Goal: Obtain resource: Obtain resource

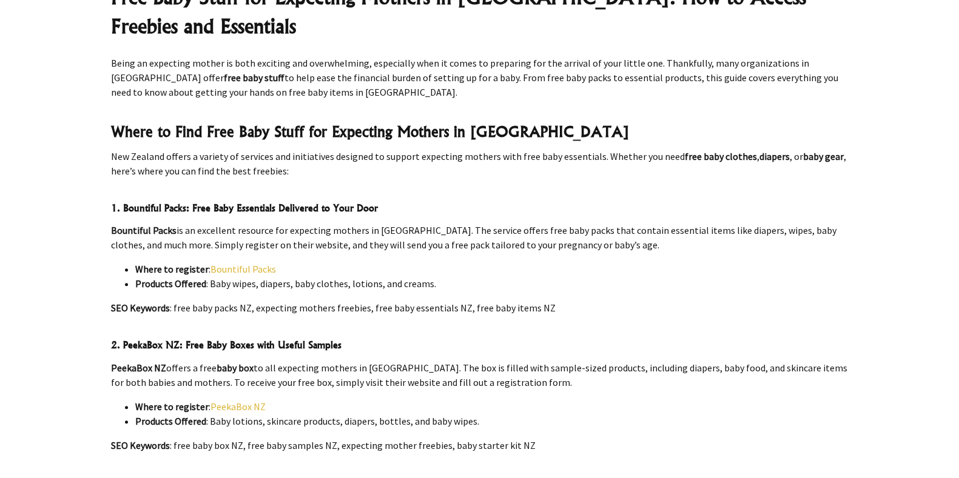
scroll to position [477, 0]
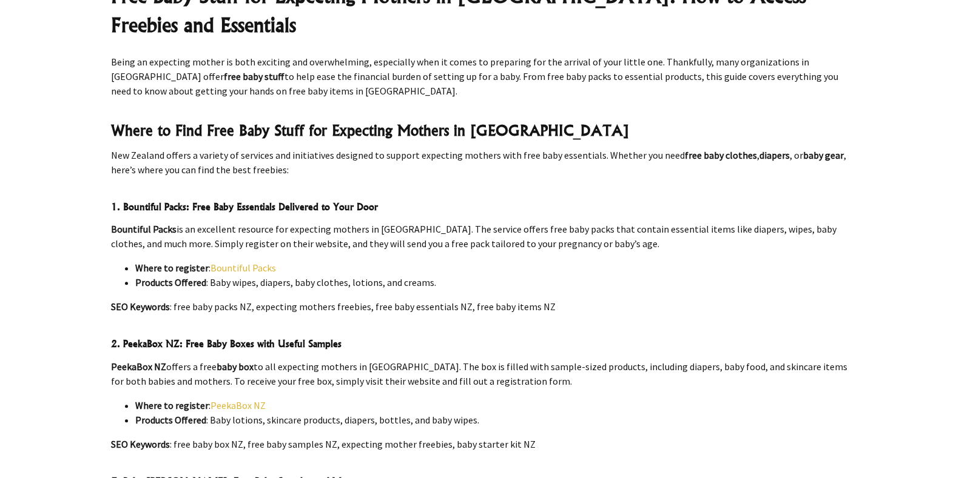
click at [231, 262] on link "Bountiful Packs" at bounding box center [242, 268] width 65 height 12
click at [233, 262] on link "Bountiful Packs" at bounding box center [242, 268] width 65 height 12
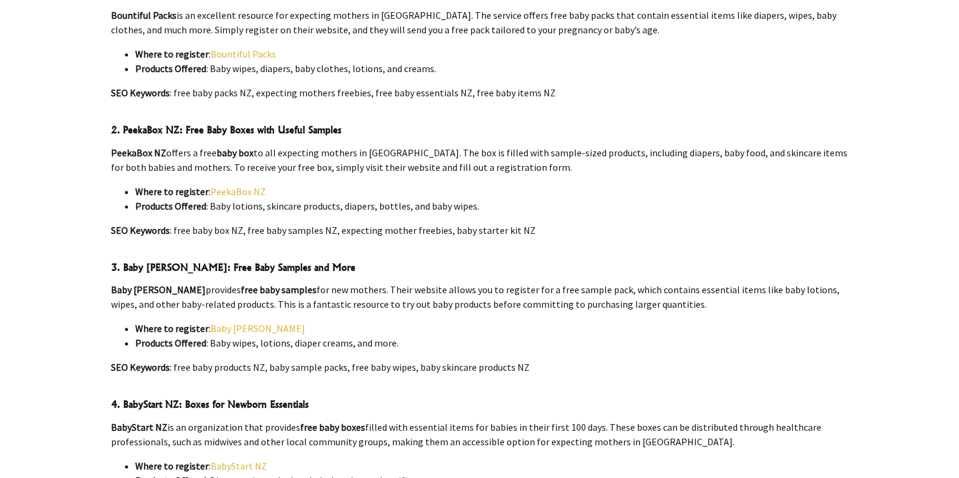
scroll to position [692, 0]
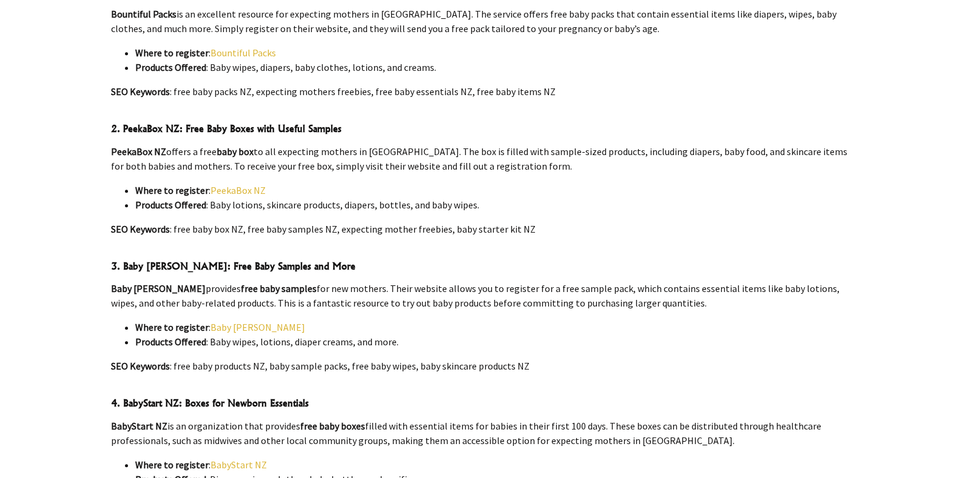
click at [220, 321] on link "Baby [PERSON_NAME]" at bounding box center [257, 327] width 95 height 12
